Goal: Transaction & Acquisition: Purchase product/service

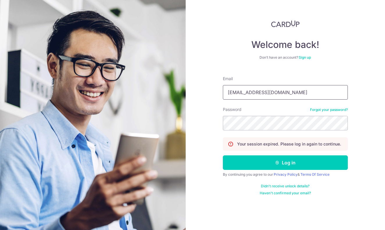
type input "[EMAIL_ADDRESS][DOMAIN_NAME]"
click at [285, 163] on button "Log in" at bounding box center [285, 163] width 125 height 15
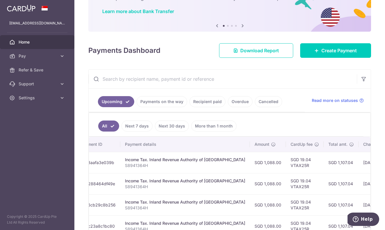
scroll to position [64, 0]
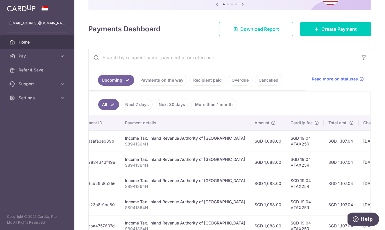
click at [195, 79] on link "Recipient paid" at bounding box center [208, 80] width 36 height 11
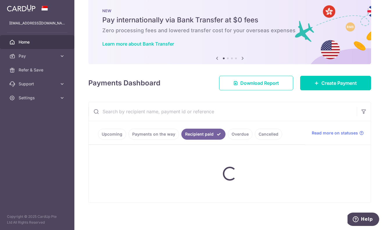
scroll to position [10, 0]
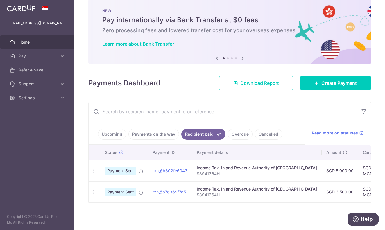
click at [117, 135] on link "Upcoming" at bounding box center [112, 134] width 28 height 11
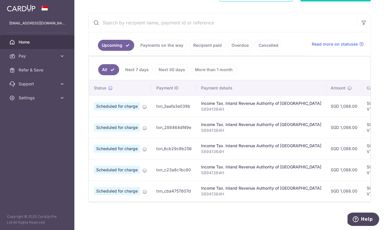
scroll to position [0, 13]
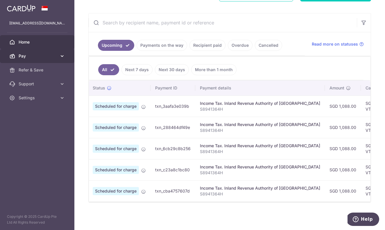
click at [58, 59] on link "Pay" at bounding box center [37, 56] width 74 height 14
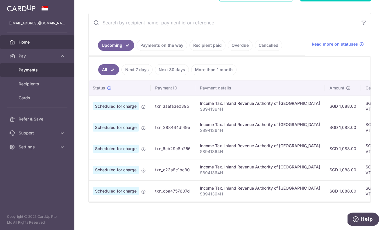
click at [41, 68] on span "Payments" at bounding box center [38, 70] width 38 height 6
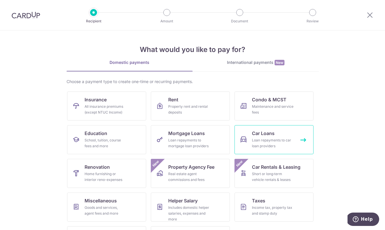
click at [278, 134] on link "Car Loans Loan repayments to car loan providers" at bounding box center [274, 139] width 79 height 29
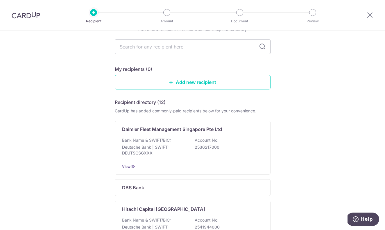
scroll to position [30, 0]
type input "ocbc"
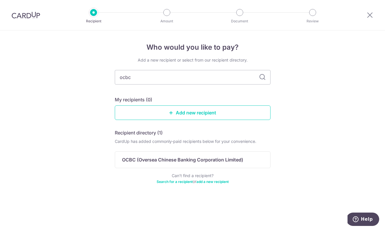
scroll to position [0, 0]
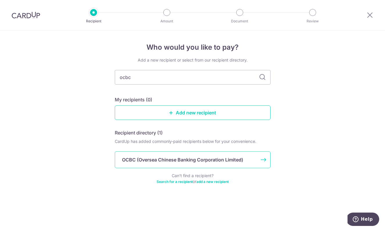
drag, startPoint x: 179, startPoint y: 63, endPoint x: 150, endPoint y: 159, distance: 100.1
click at [150, 159] on p "OCBC (Oversea Chinese Banking Corporation Limited)" at bounding box center [182, 159] width 121 height 7
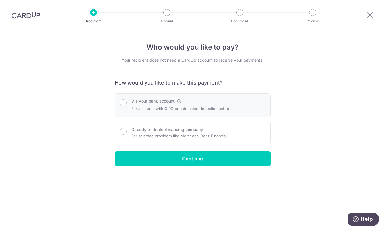
click at [127, 105] on div "Via your bank account For accounts with GIRO or automated deduction setup" at bounding box center [193, 105] width 146 height 14
radio input "true"
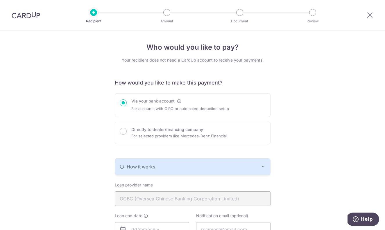
click at [39, 12] on img at bounding box center [26, 15] width 29 height 7
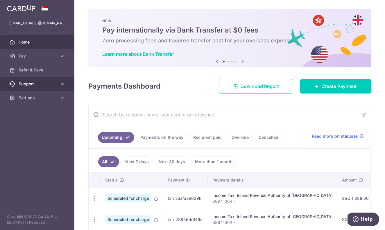
click at [35, 85] on span "Support" at bounding box center [38, 84] width 38 height 6
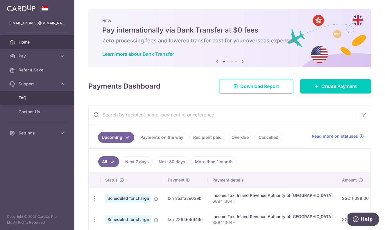
click at [31, 98] on span "FAQ" at bounding box center [38, 98] width 38 height 6
